Goal: Task Accomplishment & Management: Use online tool/utility

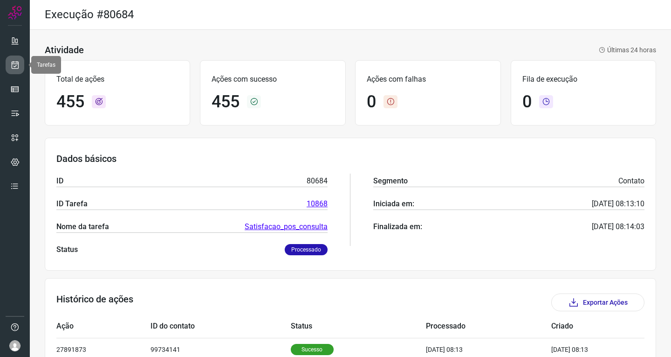
click at [14, 67] on icon at bounding box center [15, 64] width 10 height 9
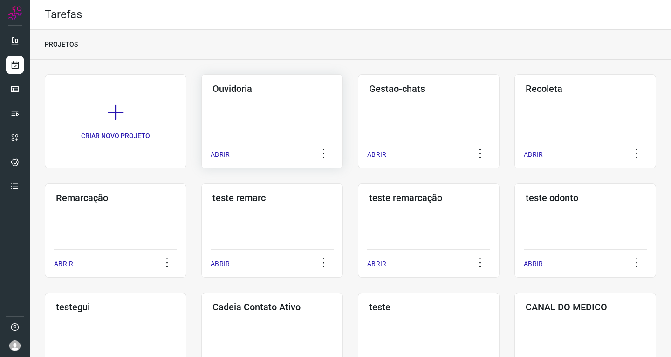
scroll to position [233, 0]
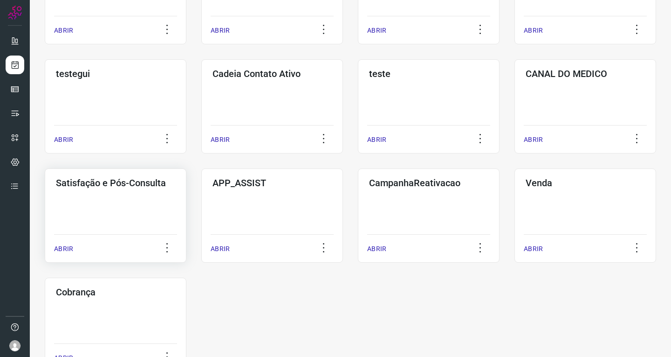
click at [201, 227] on div "Satisfação e Pós-Consulta ABRIR" at bounding box center [272, 215] width 142 height 94
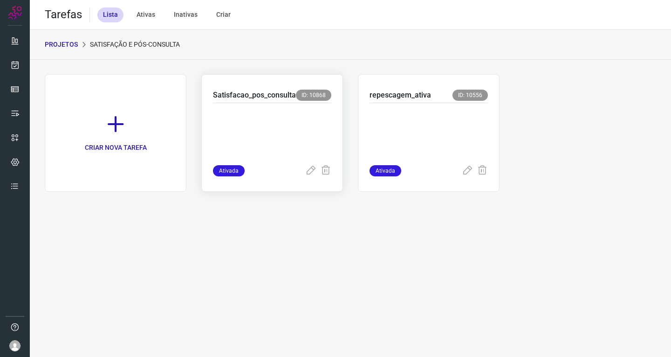
click at [297, 124] on p at bounding box center [272, 132] width 118 height 47
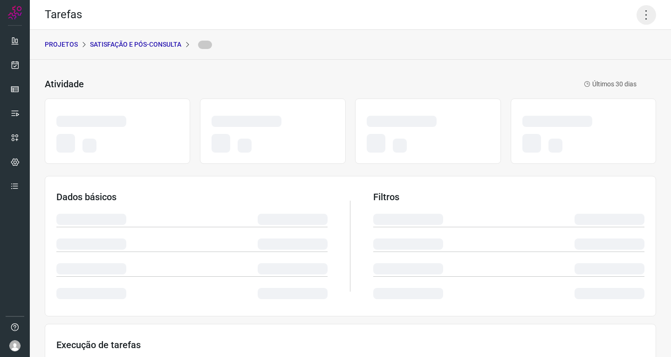
click at [640, 13] on icon at bounding box center [647, 15] width 20 height 20
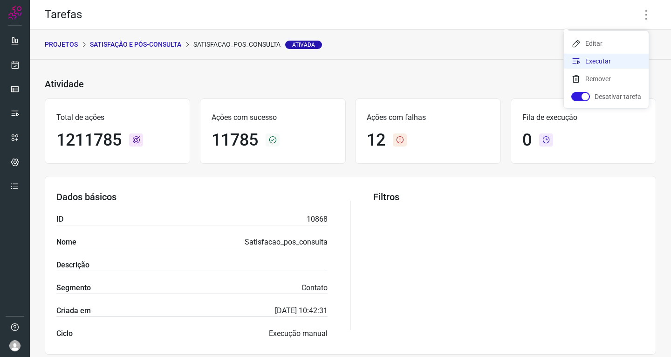
click at [604, 63] on li "Executar" at bounding box center [606, 61] width 85 height 15
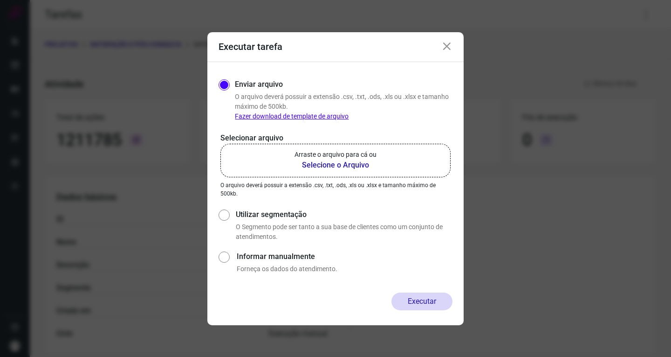
click at [340, 161] on b "Selecione o Arquivo" at bounding box center [336, 164] width 82 height 11
click at [0, 0] on input "Arraste o arquivo para cá ou Selecione o Arquivo" at bounding box center [0, 0] width 0 height 0
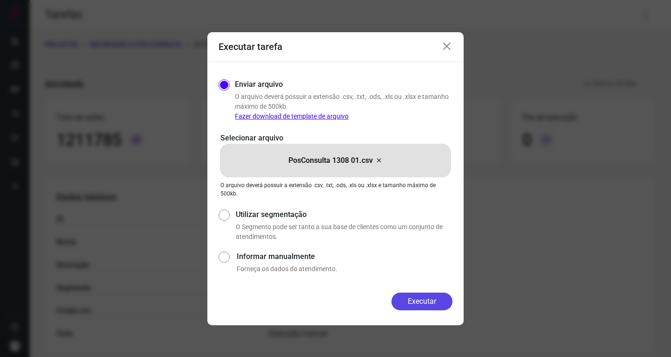
click at [429, 298] on button "Executar" at bounding box center [422, 301] width 61 height 18
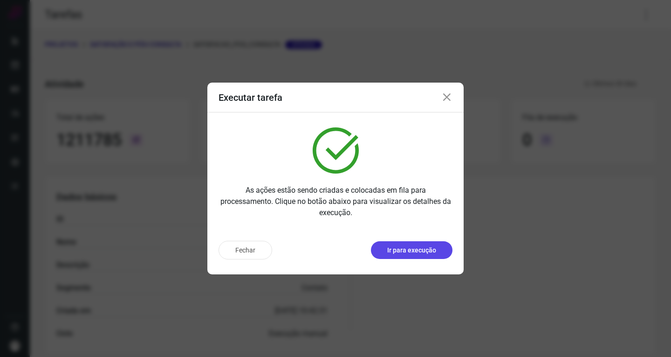
click at [434, 247] on p "Ir para execução" at bounding box center [411, 250] width 49 height 10
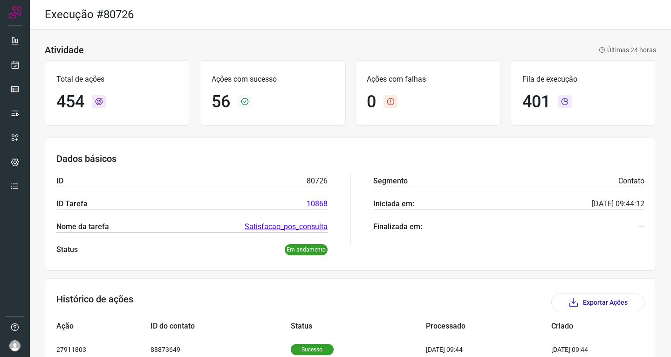
click at [188, 100] on div "Total de ações 454" at bounding box center [117, 92] width 145 height 65
